Goal: Check status: Check status

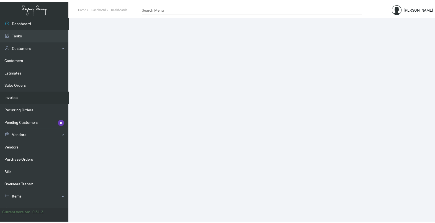
scroll to position [69, 0]
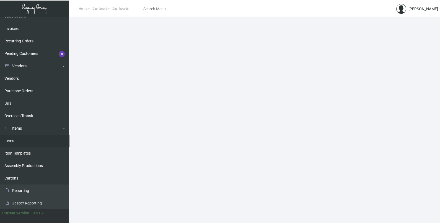
click at [27, 140] on link "Items" at bounding box center [34, 140] width 69 height 12
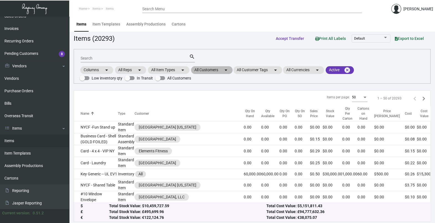
click at [215, 71] on mat-chip "All Customers arrow_drop_down" at bounding box center [212, 70] width 42 height 8
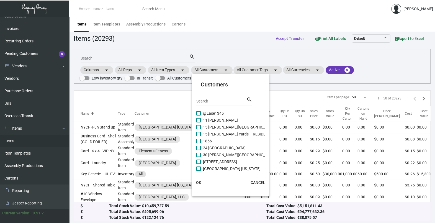
click at [219, 100] on input "Search" at bounding box center [221, 101] width 50 height 4
type input "p"
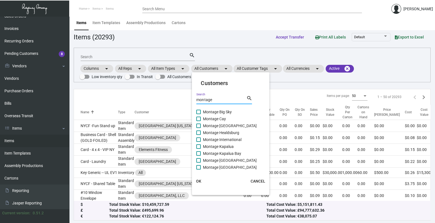
type input "montage"
click at [240, 138] on span "Montage International" at bounding box center [222, 139] width 38 height 7
click at [198, 142] on input "Montage International" at bounding box center [198, 142] width 0 height 0
checkbox input "true"
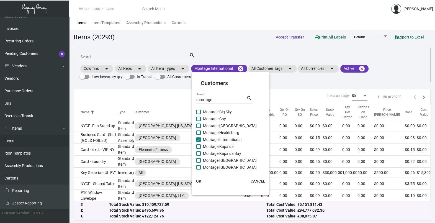
click at [198, 179] on span "OK" at bounding box center [198, 181] width 5 height 4
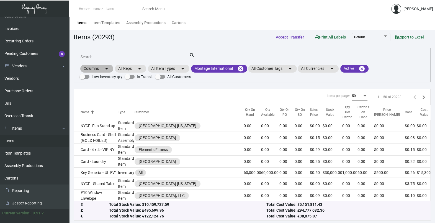
click at [217, 72] on div "Columns arrow_drop_down All Reps arrow_drop_down All Item Types arrow_drop_down…" at bounding box center [251, 72] width 345 height 16
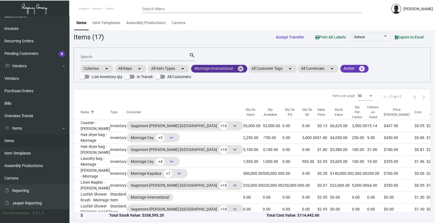
click at [211, 68] on mat-chip "Montage International cancel" at bounding box center [219, 69] width 56 height 8
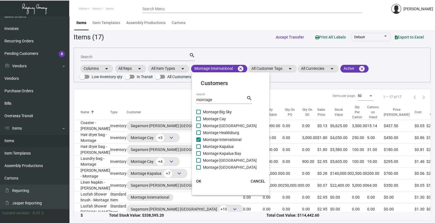
click at [223, 96] on div "montage Search" at bounding box center [221, 99] width 50 height 9
type input "m"
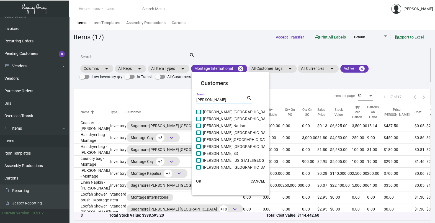
type input "[PERSON_NAME]"
click at [227, 50] on div at bounding box center [217, 111] width 435 height 223
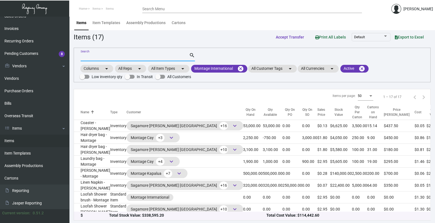
click at [99, 56] on input "Search" at bounding box center [135, 57] width 108 height 4
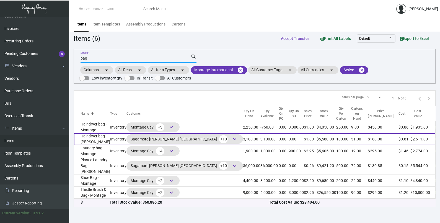
type input "bag"
click at [200, 140] on div "Sagamore [PERSON_NAME] Baltimore +10 keyboard_arrow_down" at bounding box center [184, 138] width 116 height 9
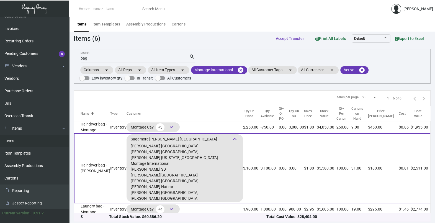
click at [279, 152] on td "0.00" at bounding box center [284, 168] width 10 height 70
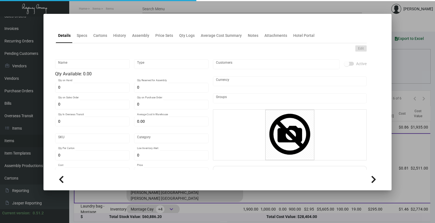
type input "Hair dryer bag - [PERSON_NAME]"
type input "Inventory"
type input "3,100"
type input "$ 0.36"
type input "Overseas"
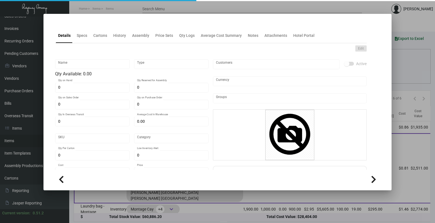
type input "100"
type input "$ 0.81"
type input "$ 1.80"
checkbox input "true"
type input "United States Dollar $"
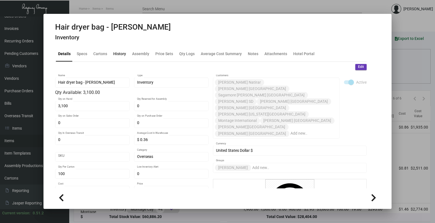
click at [113, 58] on div "History" at bounding box center [119, 53] width 17 height 13
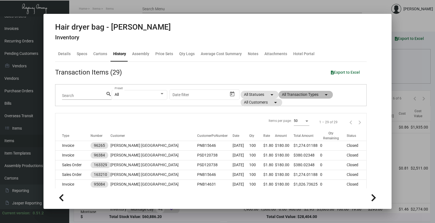
click at [302, 95] on mat-chip "All Transaction Types arrow_drop_down" at bounding box center [305, 95] width 54 height 8
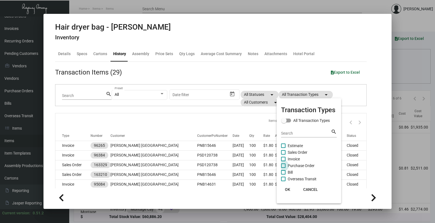
click at [301, 167] on span "Purchase Order" at bounding box center [300, 165] width 27 height 7
click at [283, 168] on input "Purchase Order" at bounding box center [283, 168] width 0 height 0
checkbox input "true"
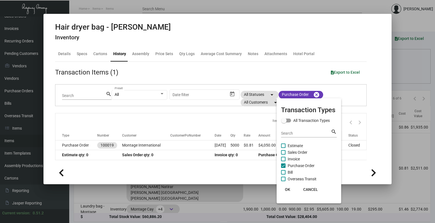
click at [291, 190] on button "OK" at bounding box center [288, 189] width 18 height 10
